Goal: Task Accomplishment & Management: Use online tool/utility

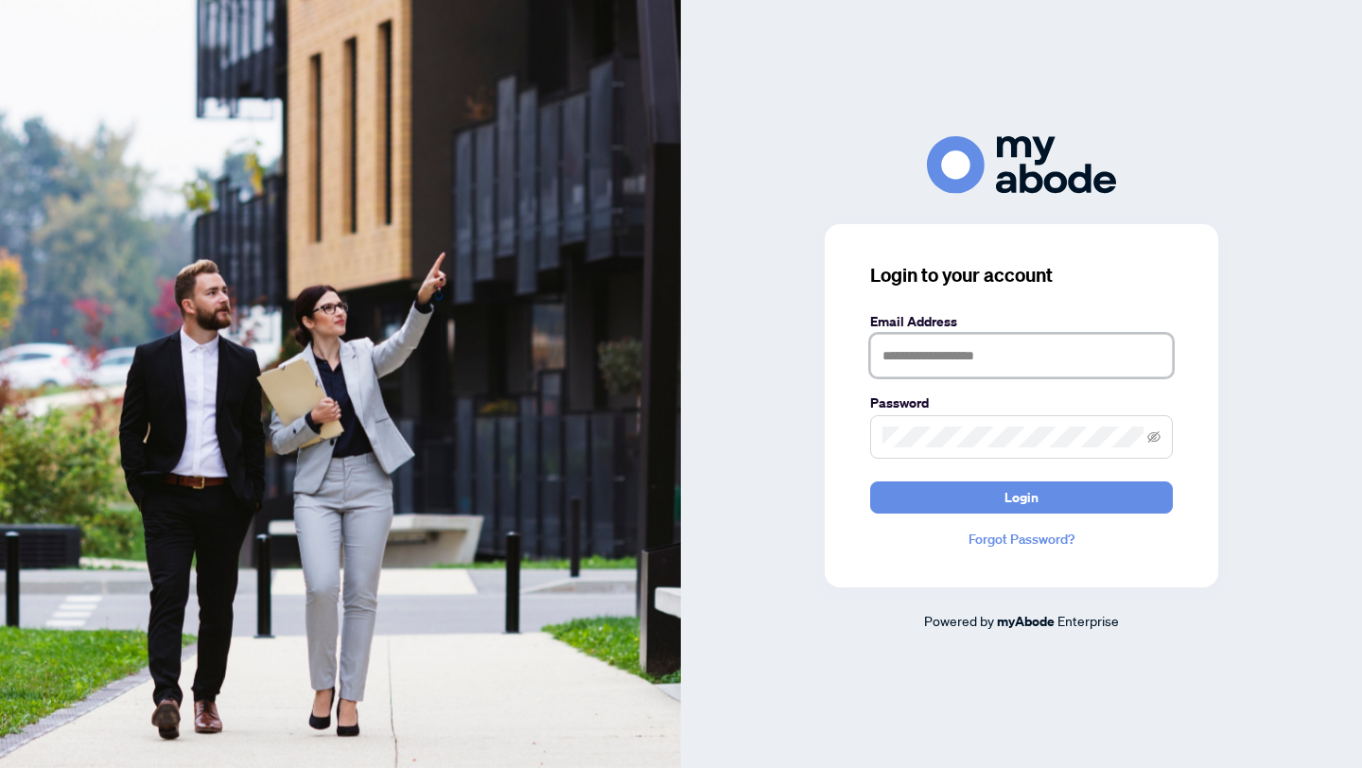
type input "**********"
click at [965, 378] on form "**********" at bounding box center [1021, 412] width 303 height 202
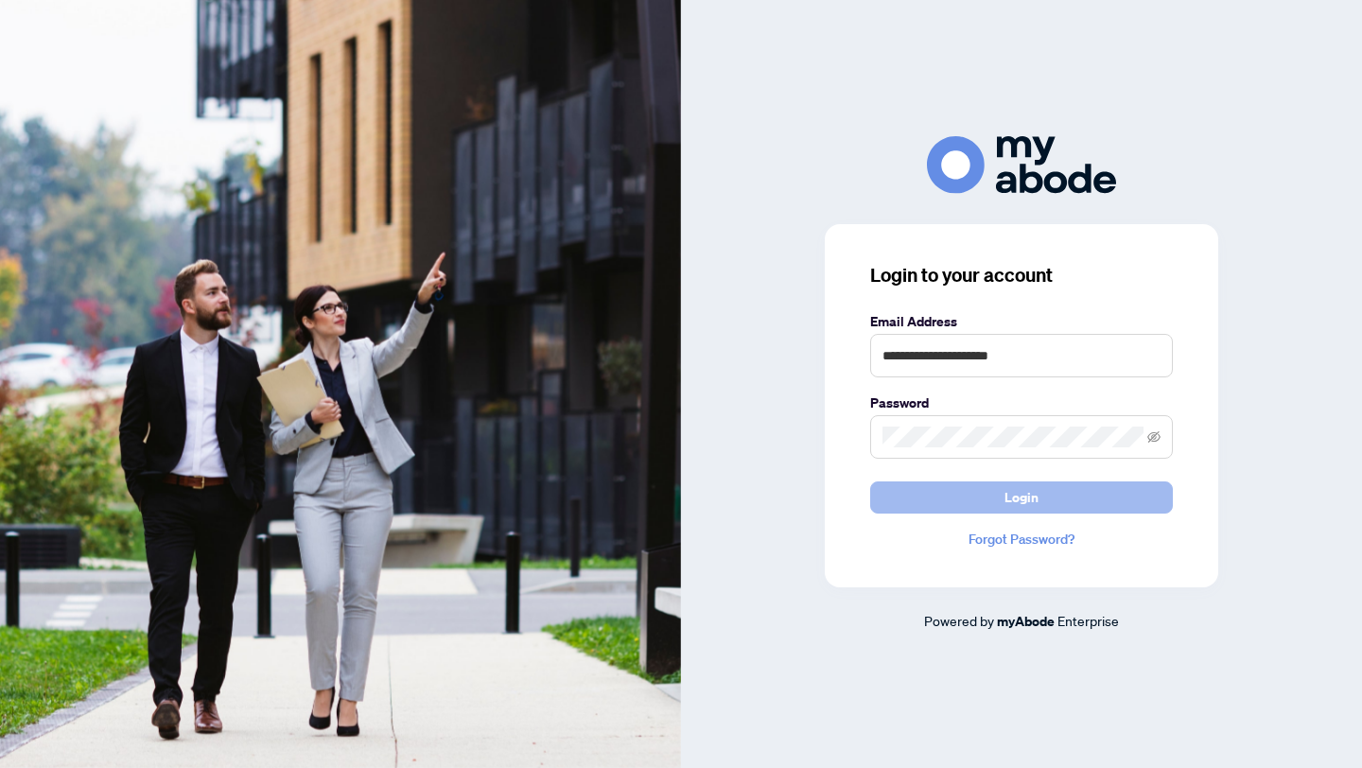
click at [960, 488] on button "Login" at bounding box center [1021, 497] width 303 height 32
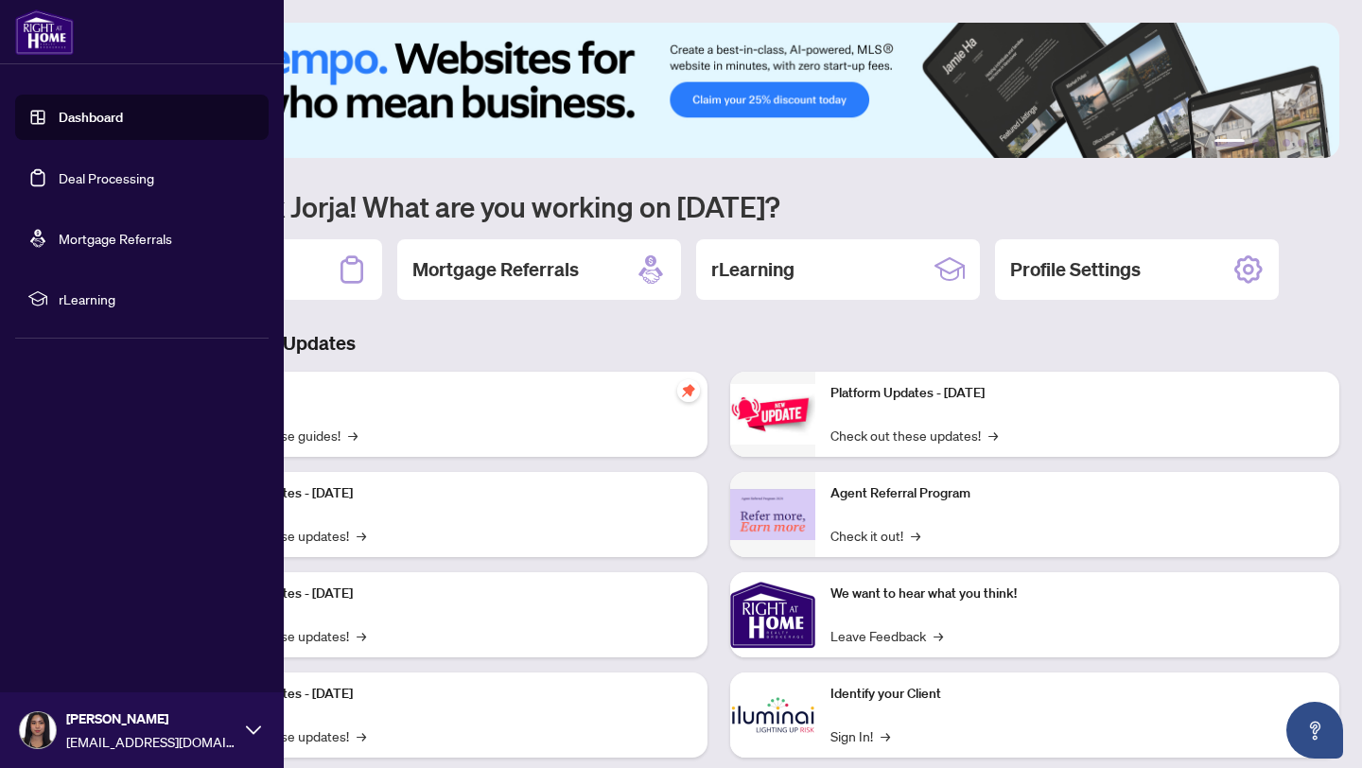
click at [59, 183] on link "Deal Processing" at bounding box center [107, 177] width 96 height 17
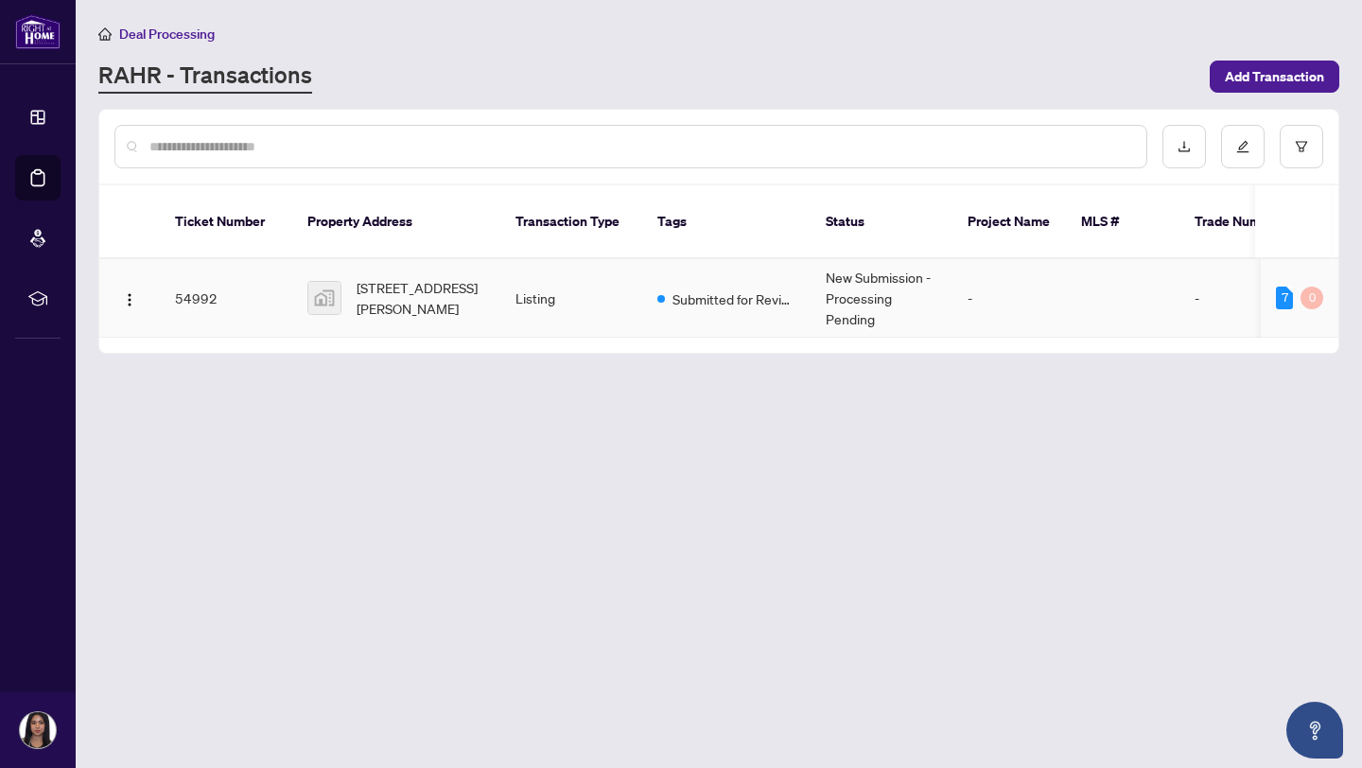
click at [541, 269] on td "Listing" at bounding box center [571, 298] width 142 height 78
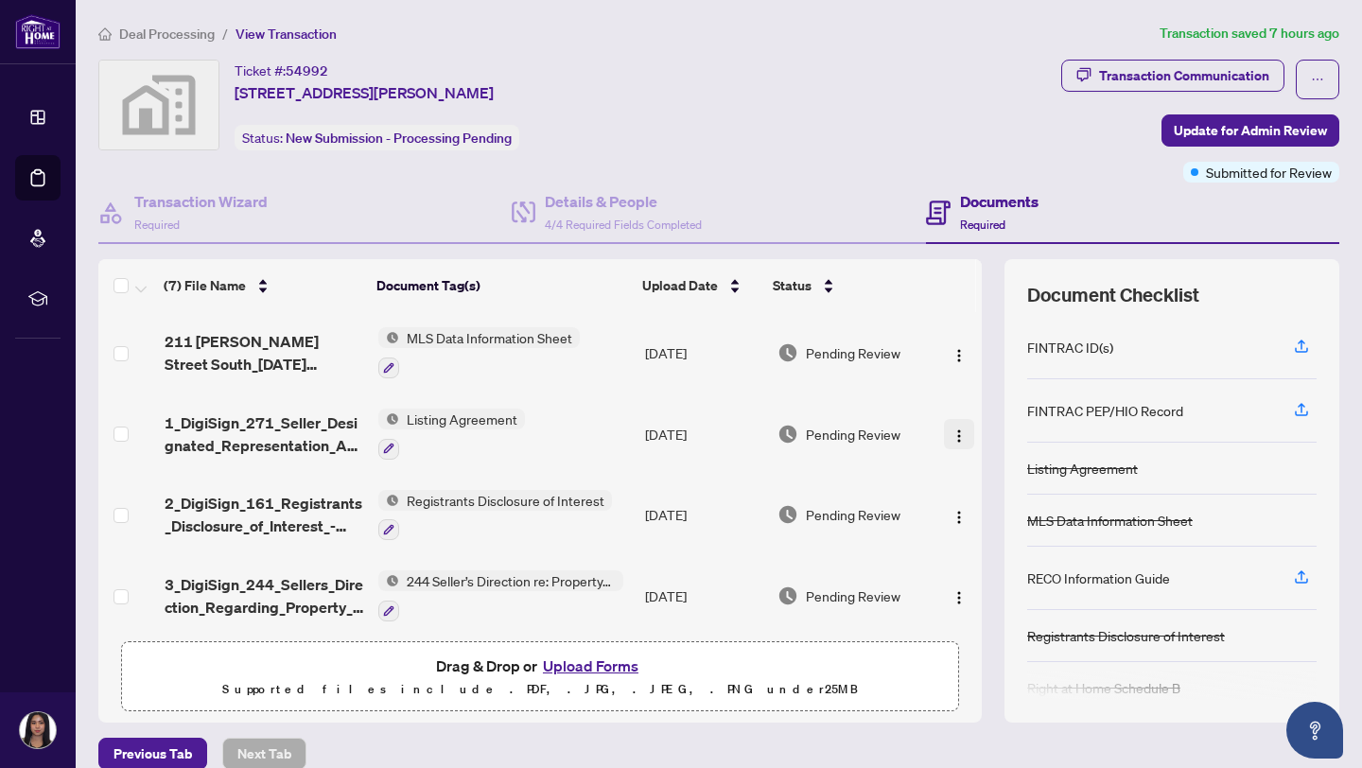
click at [952, 434] on img "button" at bounding box center [958, 435] width 15 height 15
click at [303, 355] on span "211 Sutherland Street South_2025-09-27 22_38_13.pdf" at bounding box center [264, 352] width 199 height 45
click at [502, 437] on div at bounding box center [451, 448] width 147 height 23
click at [297, 426] on span "1_DigiSign_271_Seller_Designated_Representation_Agreement_Authority_to_Offer_fo…" at bounding box center [264, 433] width 199 height 45
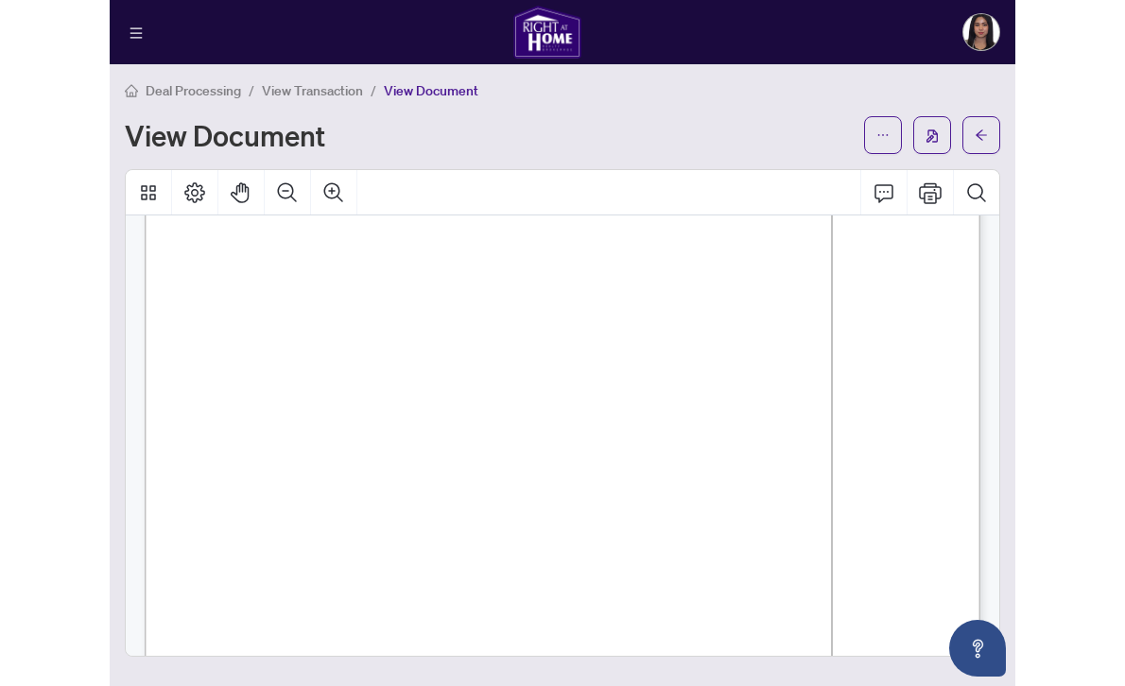
scroll to position [227, 0]
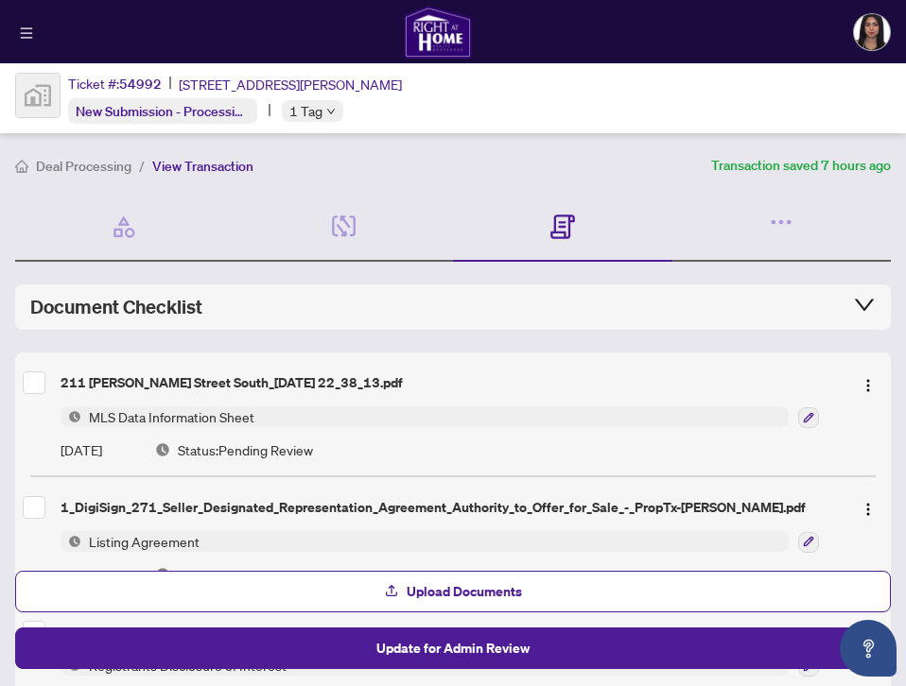
click at [272, 423] on span "MLS Data Information Sheet" at bounding box center [425, 417] width 728 height 21
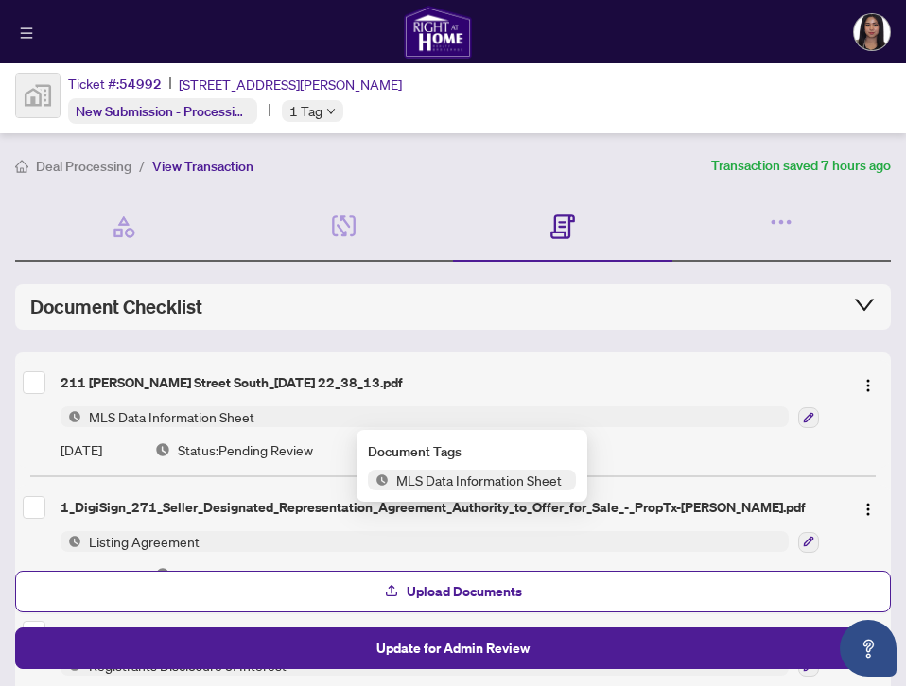
click at [221, 412] on span "MLS Data Information Sheet" at bounding box center [171, 417] width 181 height 21
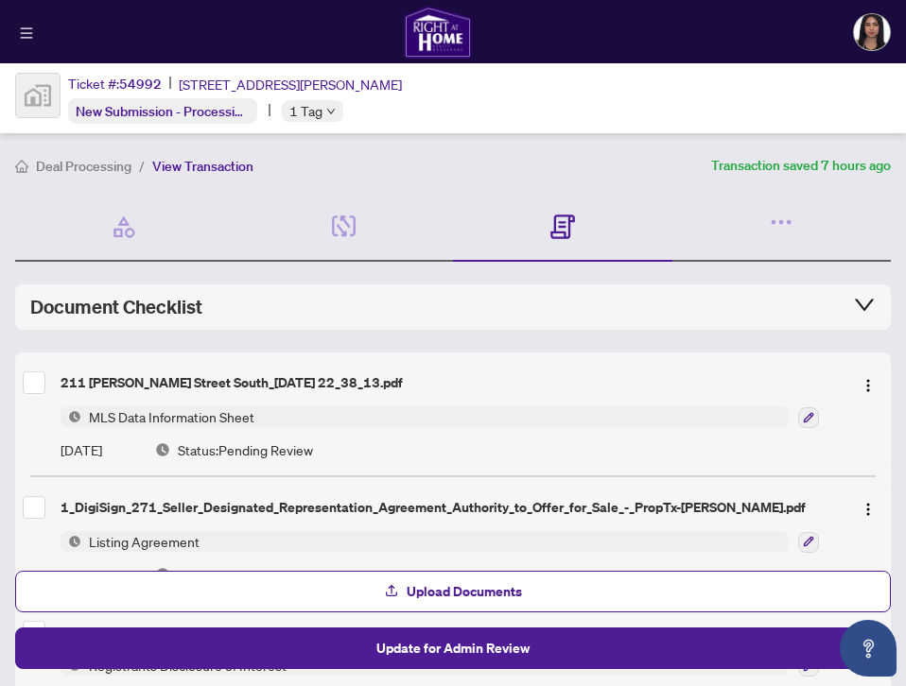
click at [219, 362] on div "211 Sutherland Street South_2025-09-27 22_38_13.pdf MLS Data Information Sheet …" at bounding box center [453, 414] width 876 height 108
click at [219, 373] on div "211 Sutherland Street South_2025-09-27 22_38_13.pdf" at bounding box center [449, 383] width 777 height 21
click at [213, 414] on span "MLS Data Information Sheet" at bounding box center [171, 417] width 181 height 21
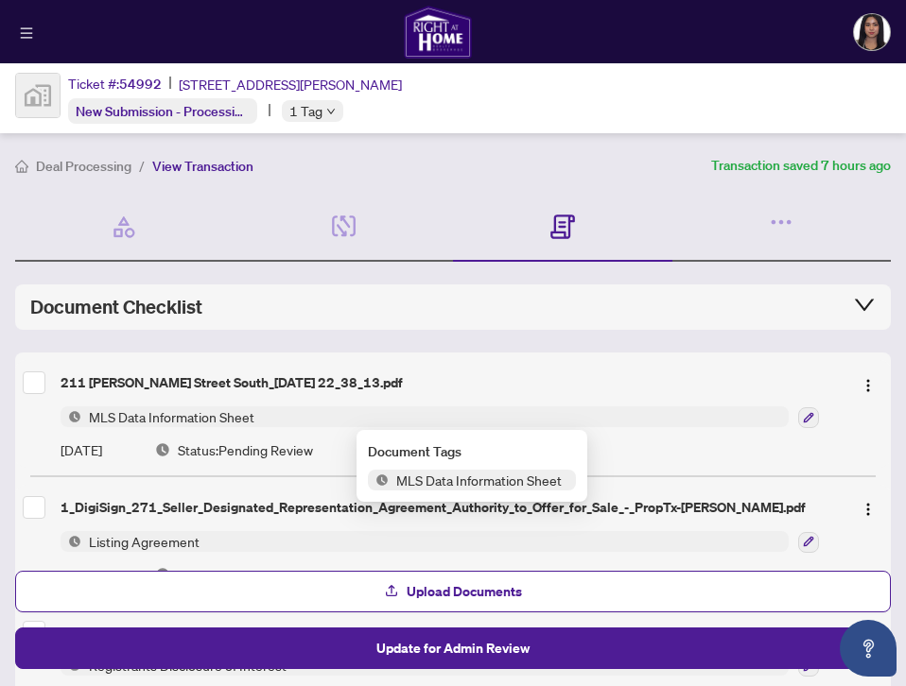
click at [410, 476] on span "MLS Data Information Sheet" at bounding box center [479, 480] width 181 height 21
click at [235, 423] on span "MLS Data Information Sheet" at bounding box center [171, 417] width 181 height 21
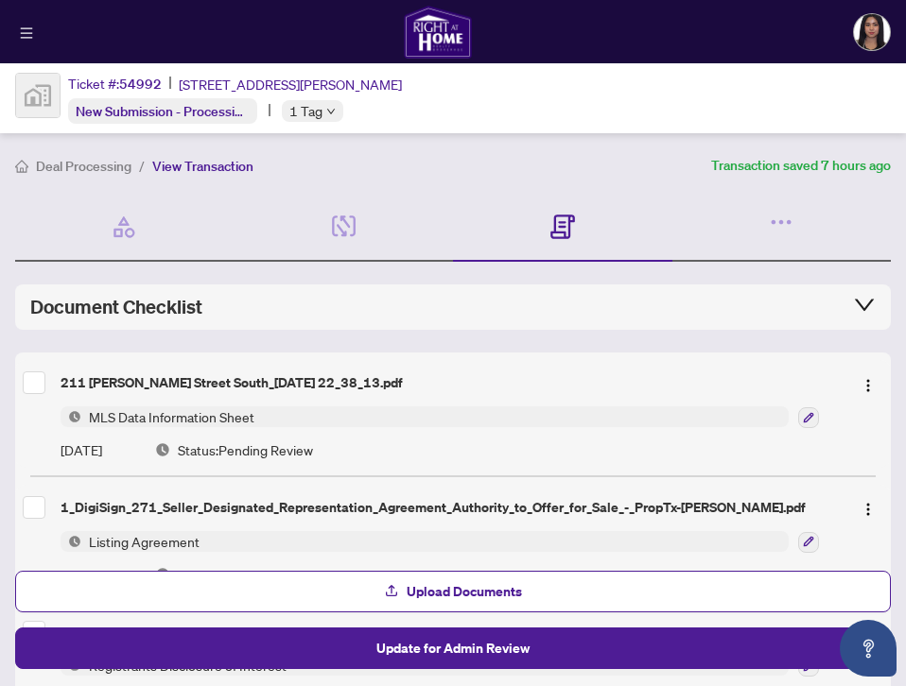
click at [237, 388] on div "211 Sutherland Street South_2025-09-27 22_38_13.pdf" at bounding box center [449, 383] width 777 height 21
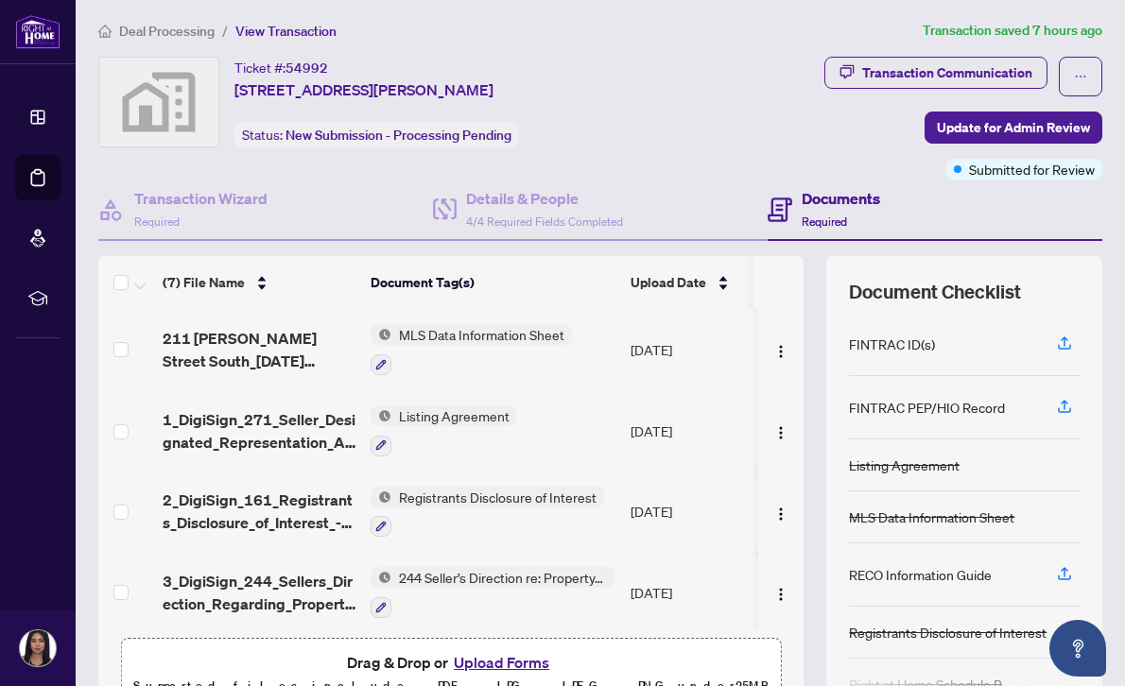
click at [416, 337] on span "MLS Data Information Sheet" at bounding box center [481, 334] width 181 height 21
click at [287, 352] on span "211 Sutherland Street South_2025-09-27 22_38_13.pdf" at bounding box center [259, 349] width 193 height 45
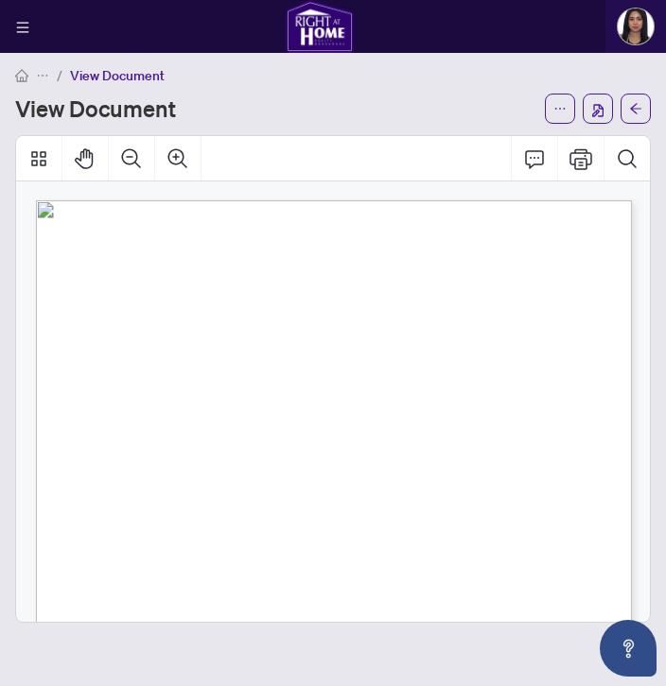
drag, startPoint x: 165, startPoint y: 352, endPoint x: 72, endPoint y: 354, distance: 93.6
click at [72, 354] on div "*MANDATORY IF AVAILABLE ** MANDATORY EXCEPT FOR MOBILE/TRAILER DIRECTIONS (250 …" at bounding box center [343, 596] width 614 height 793
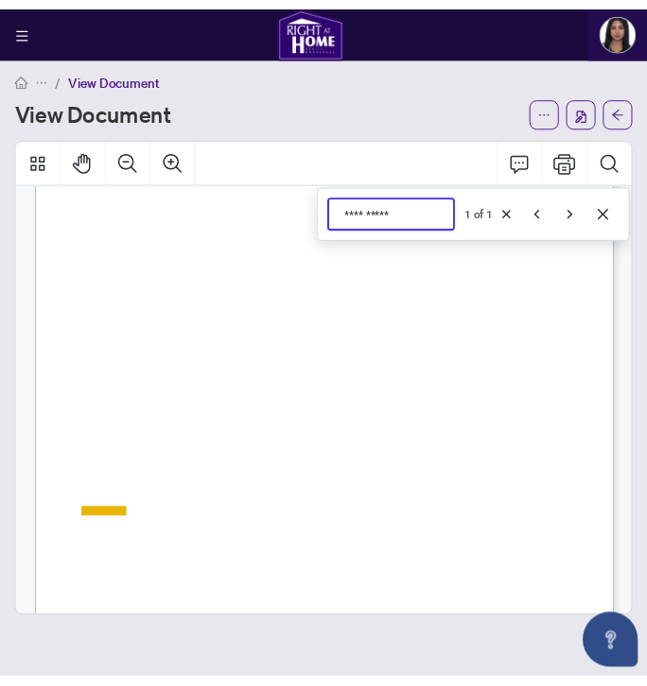
scroll to position [217, 0]
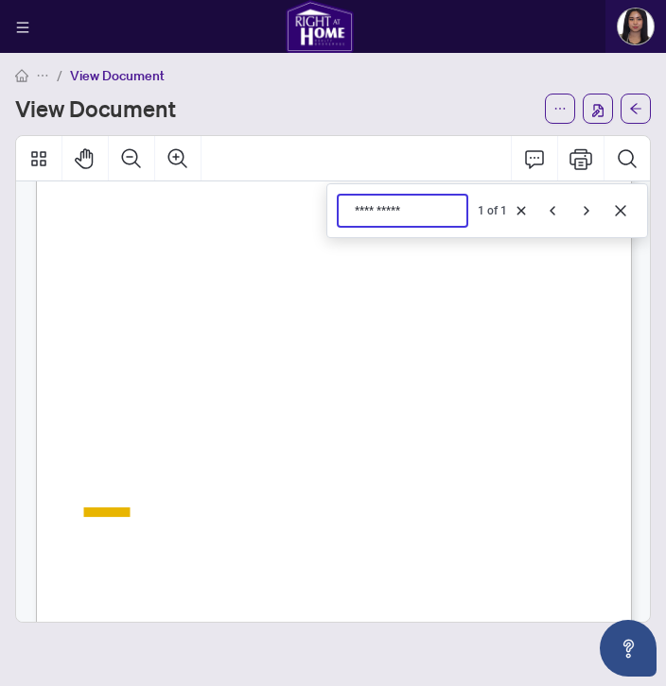
type input "**********"
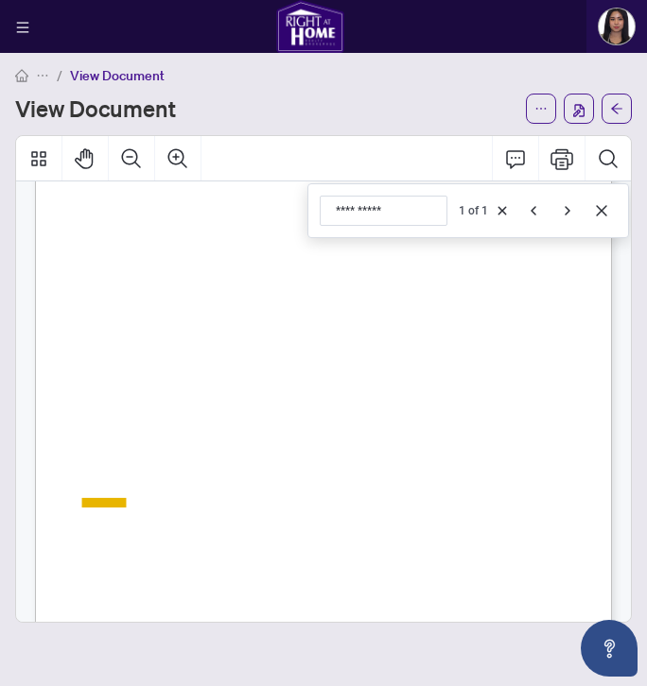
scroll to position [235, 0]
click at [601, 212] on icon "Cancel" at bounding box center [601, 210] width 15 height 15
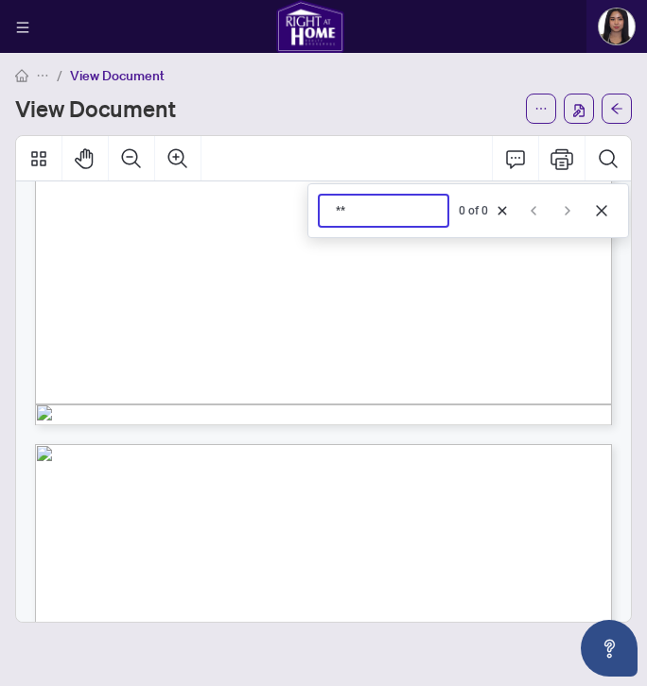
scroll to position [836, 0]
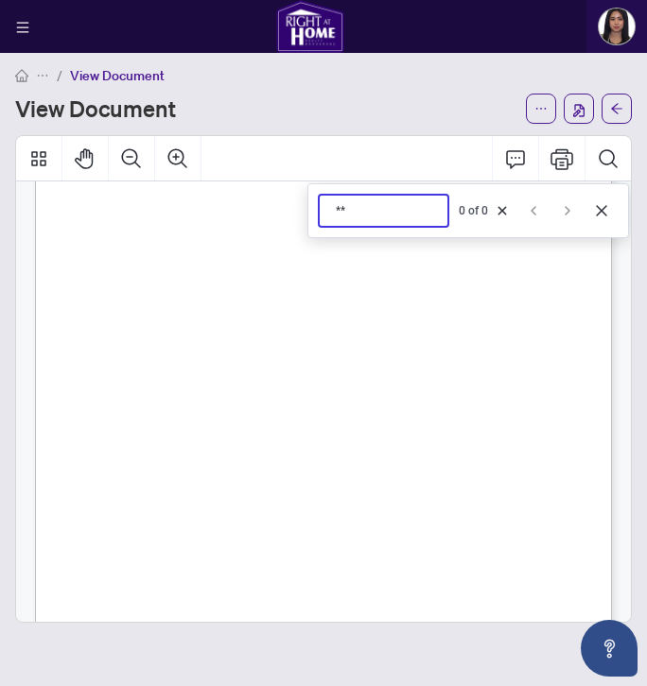
type input "*"
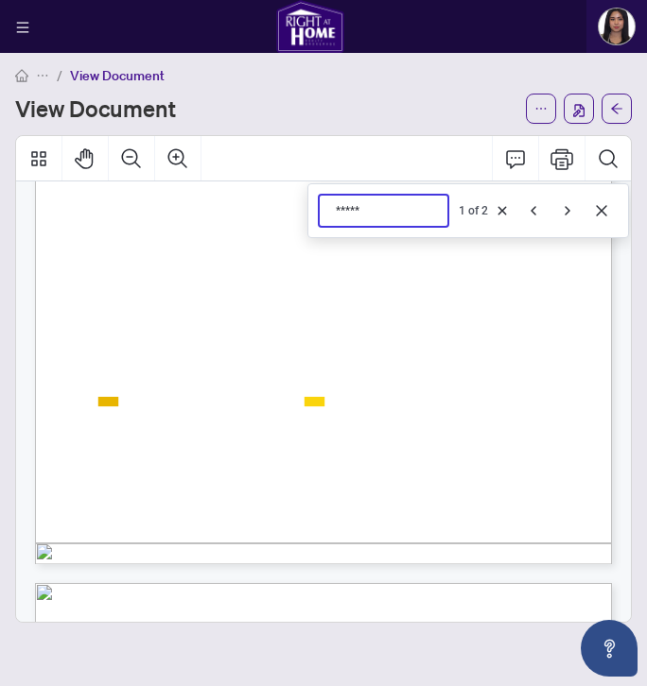
type input "*****"
